Goal: Task Accomplishment & Management: Manage account settings

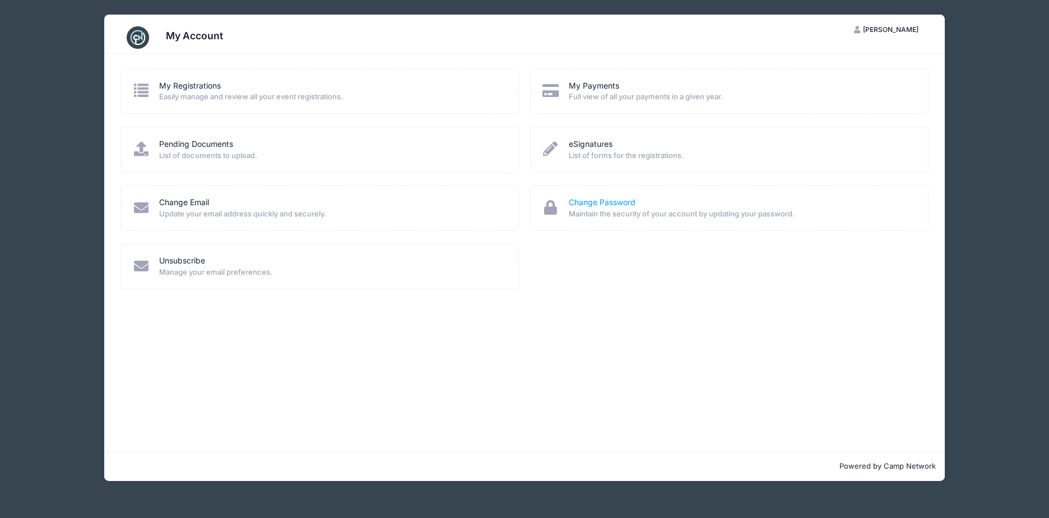
click at [589, 205] on link "Change Password" at bounding box center [602, 203] width 67 height 12
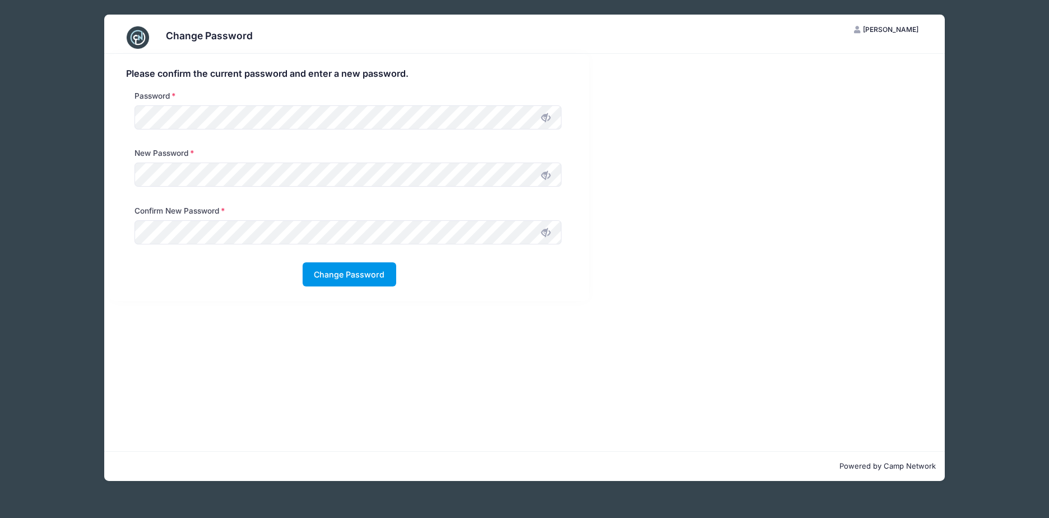
click at [343, 277] on button "Change Password" at bounding box center [350, 274] width 94 height 24
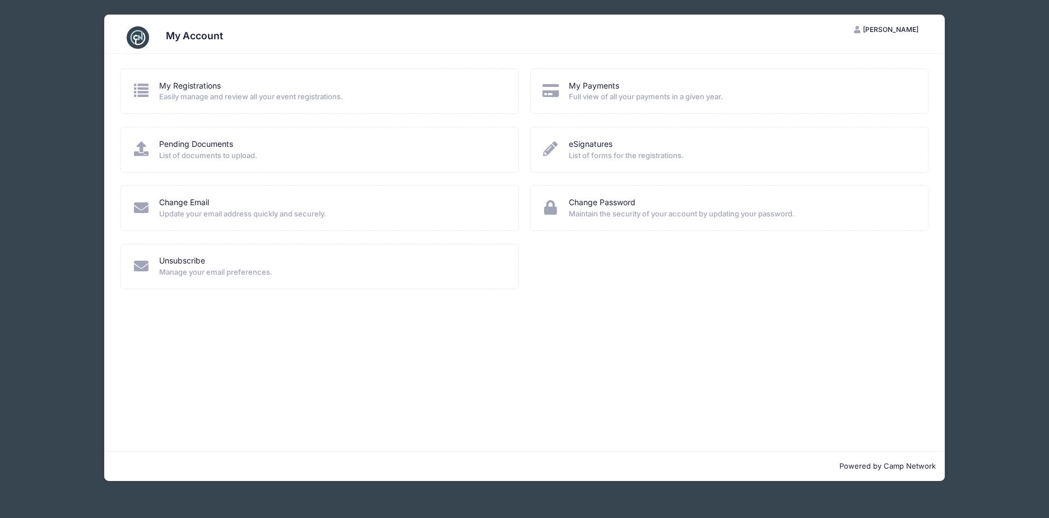
click at [907, 316] on div "My Registrations Easily manage and review all your event registrations. My Paym…" at bounding box center [524, 252] width 841 height 397
